Goal: Find specific page/section

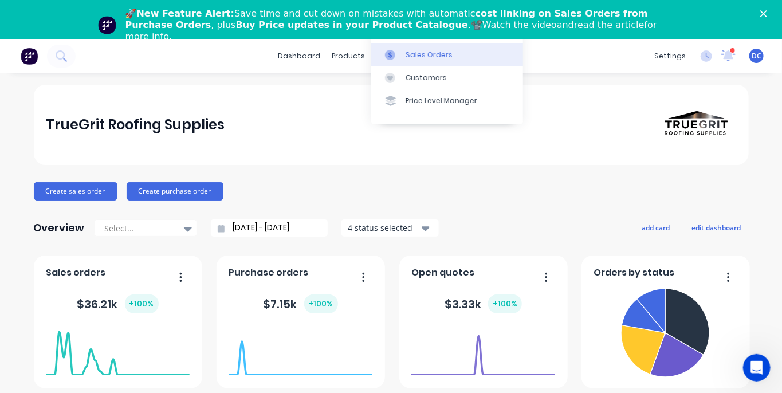
click at [409, 51] on div "Sales Orders" at bounding box center [429, 55] width 47 height 10
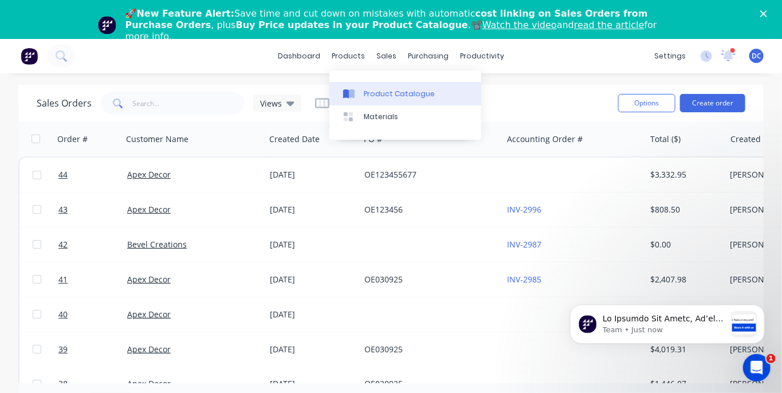
click at [348, 91] on icon at bounding box center [346, 93] width 6 height 9
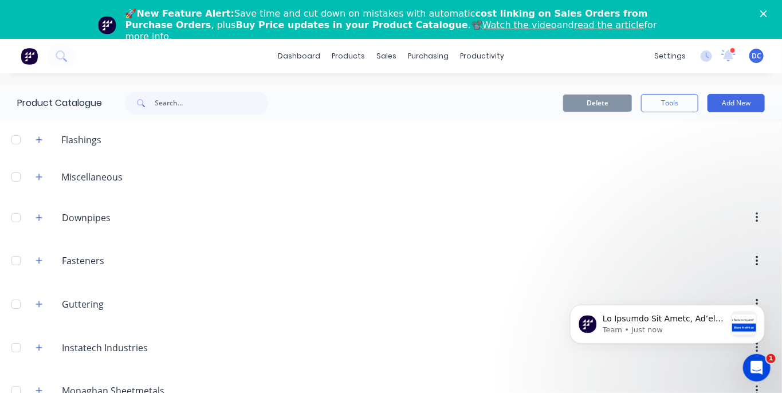
click at [127, 146] on div at bounding box center [447, 140] width 672 height 14
click at [38, 135] on button "button" at bounding box center [39, 140] width 14 height 14
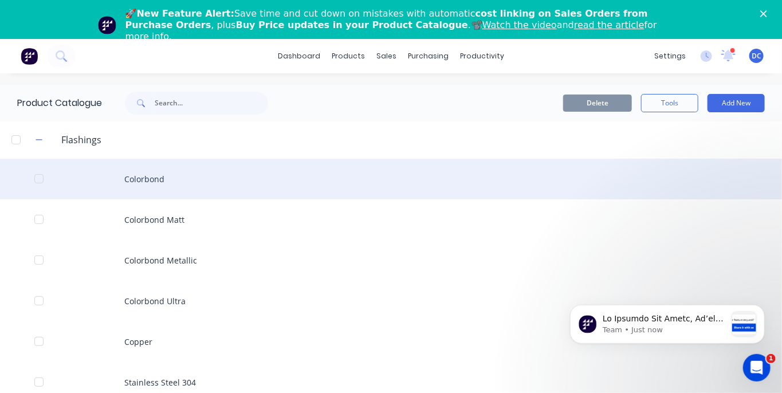
click at [179, 175] on div "Colorbond" at bounding box center [391, 179] width 782 height 41
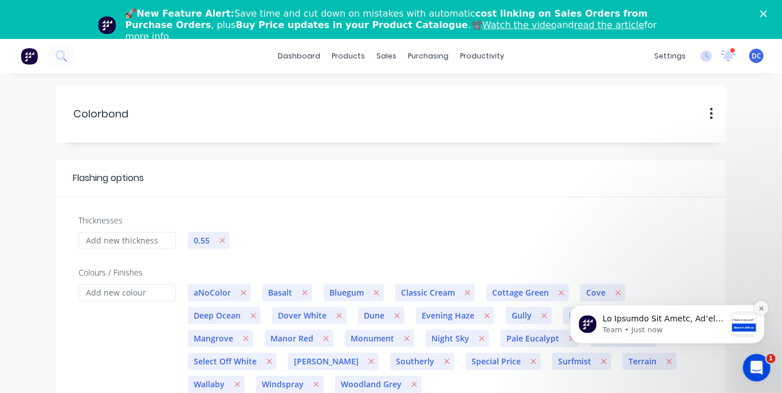
click at [760, 311] on button "Dismiss notification" at bounding box center [761, 307] width 15 height 15
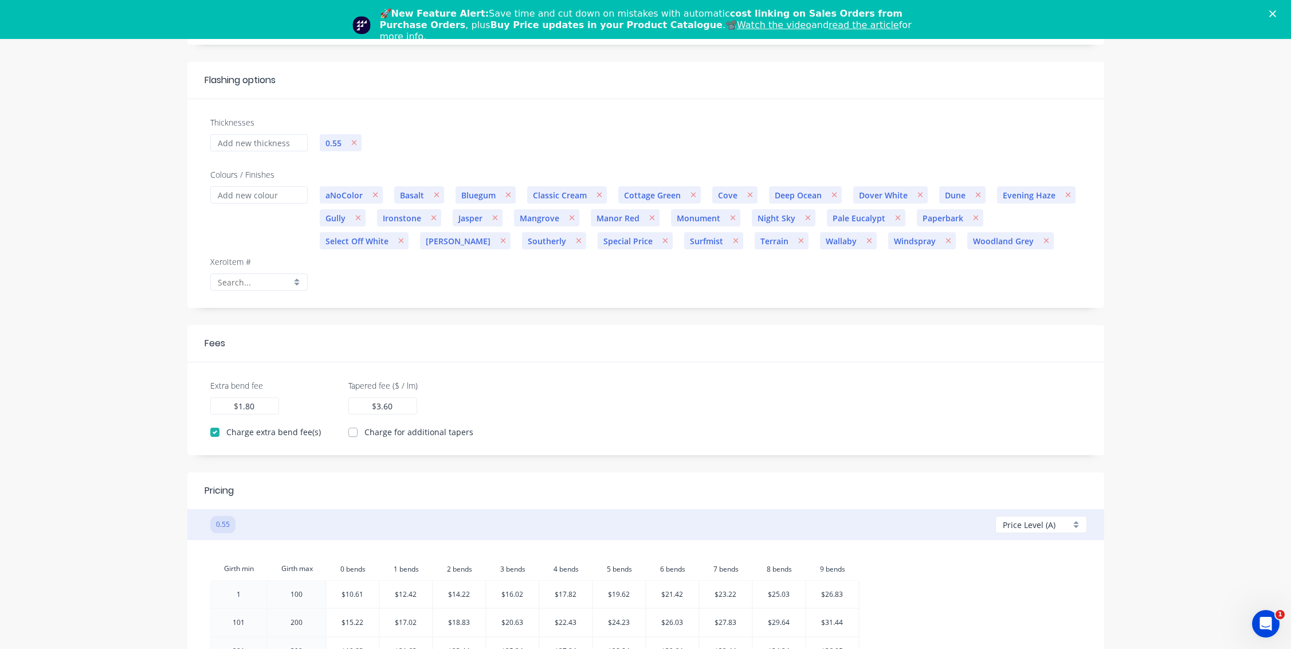
scroll to position [120, 0]
